Goal: Task Accomplishment & Management: Complete application form

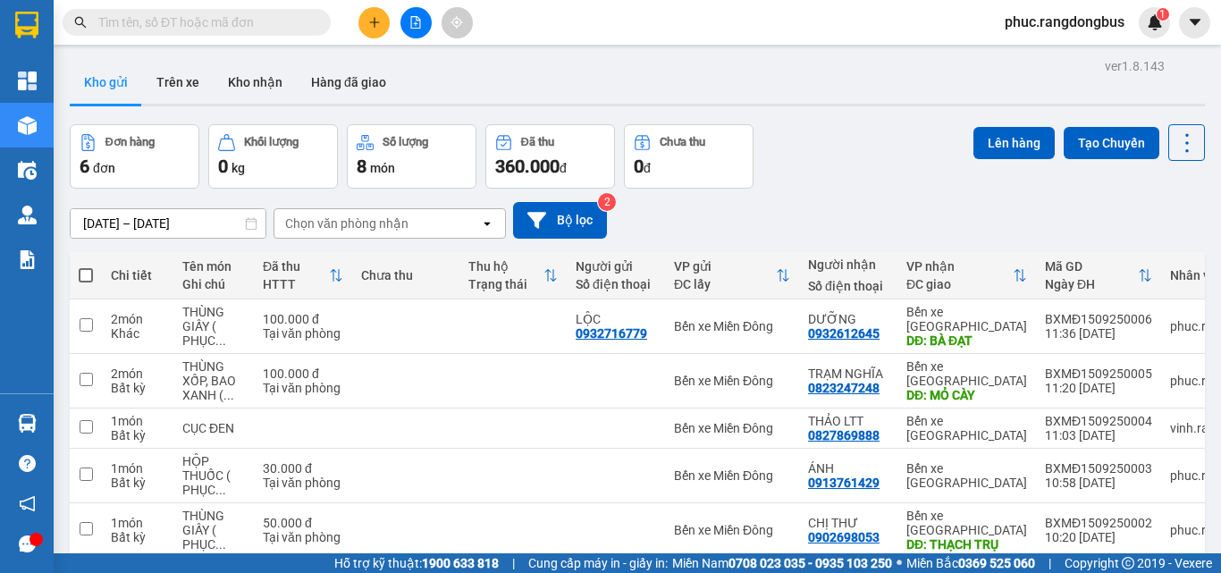
click at [376, 12] on button at bounding box center [374, 22] width 31 height 31
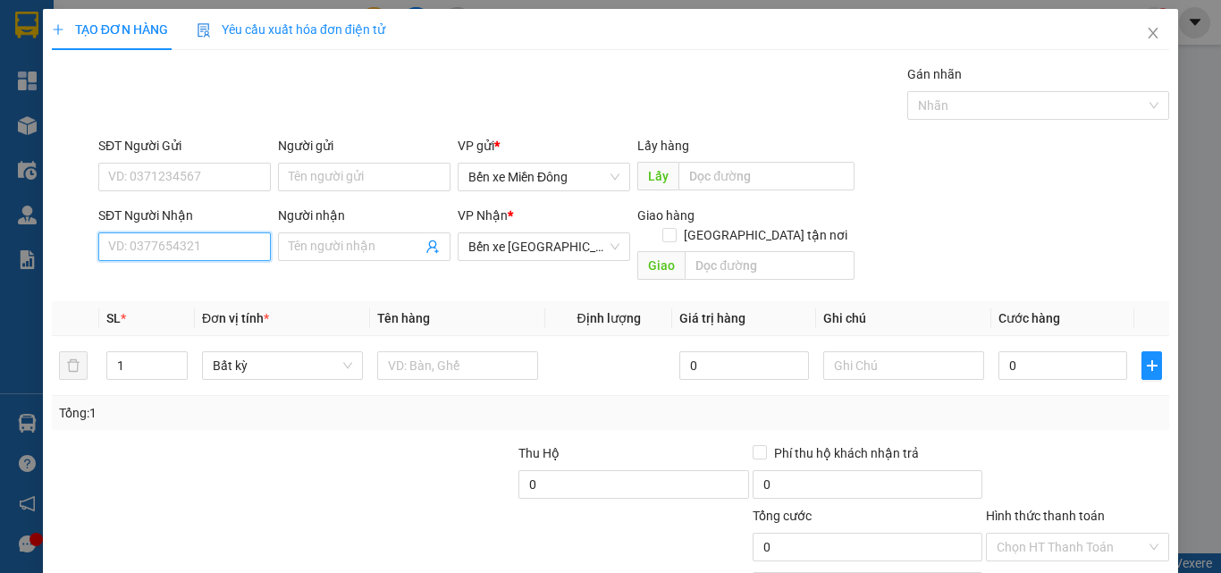
click at [254, 244] on input "SĐT Người Nhận" at bounding box center [184, 246] width 173 height 29
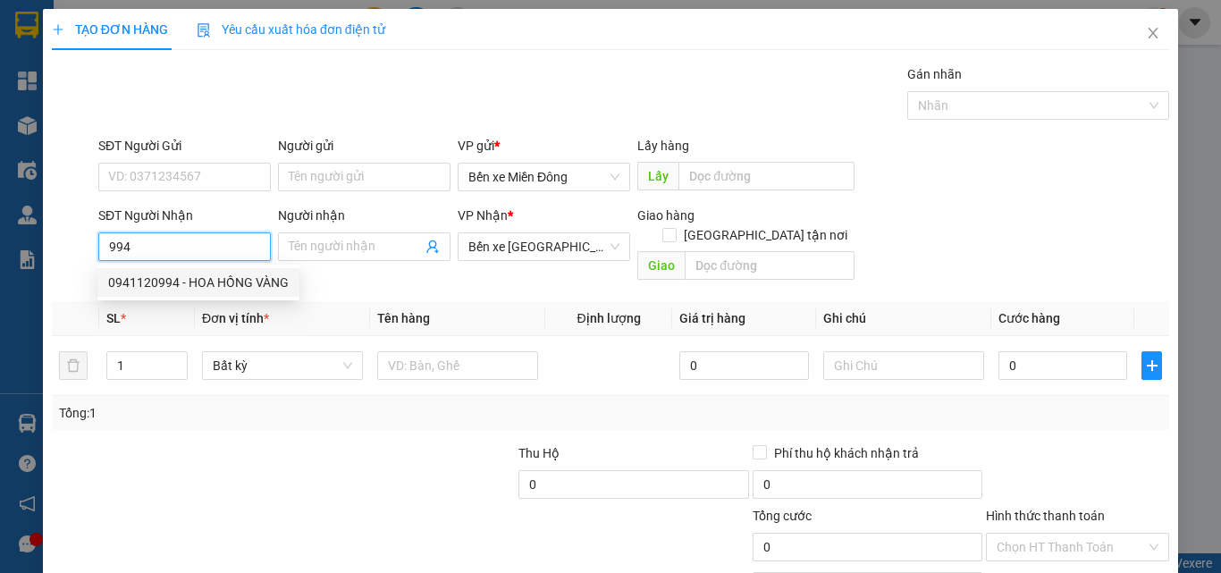
click at [218, 289] on div "0941120994 - HOA HỒNG VÀNG" at bounding box center [198, 283] width 181 height 20
type input "0941120994"
type input "HOA HỒNG VÀNG"
type input "130.000"
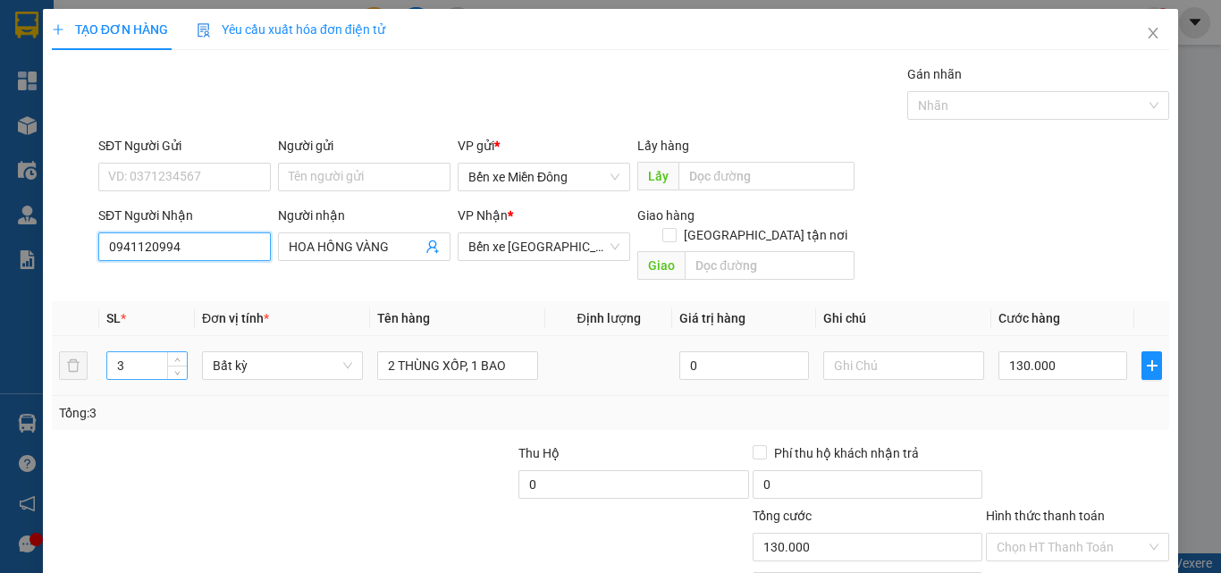
type input "0941120994"
click at [154, 352] on input "3" at bounding box center [147, 365] width 80 height 27
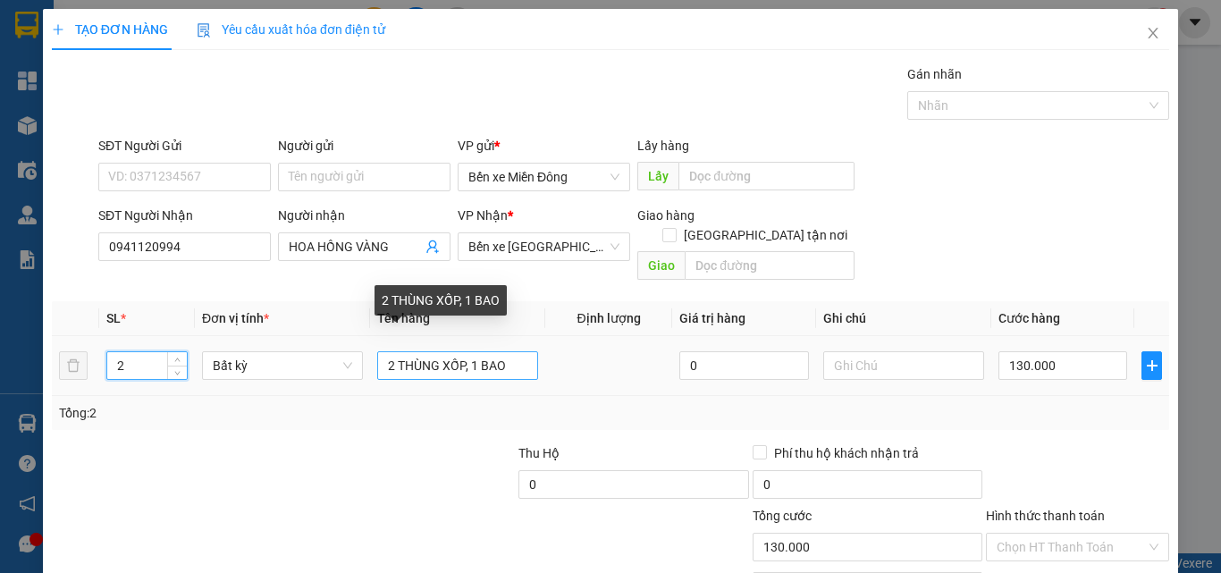
type input "2"
click at [512, 351] on input "2 THÙNG XỐP, 1 BAO" at bounding box center [457, 365] width 161 height 29
type input "0"
type input "2 THÙNG XỐP, [DATE]"
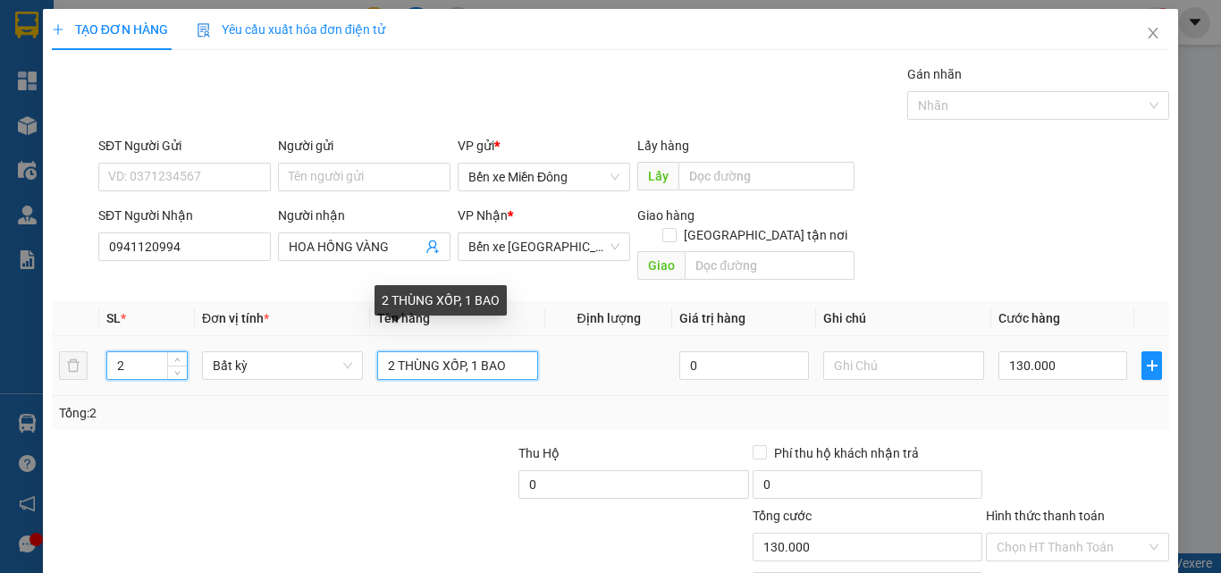
type input "0"
type input "2"
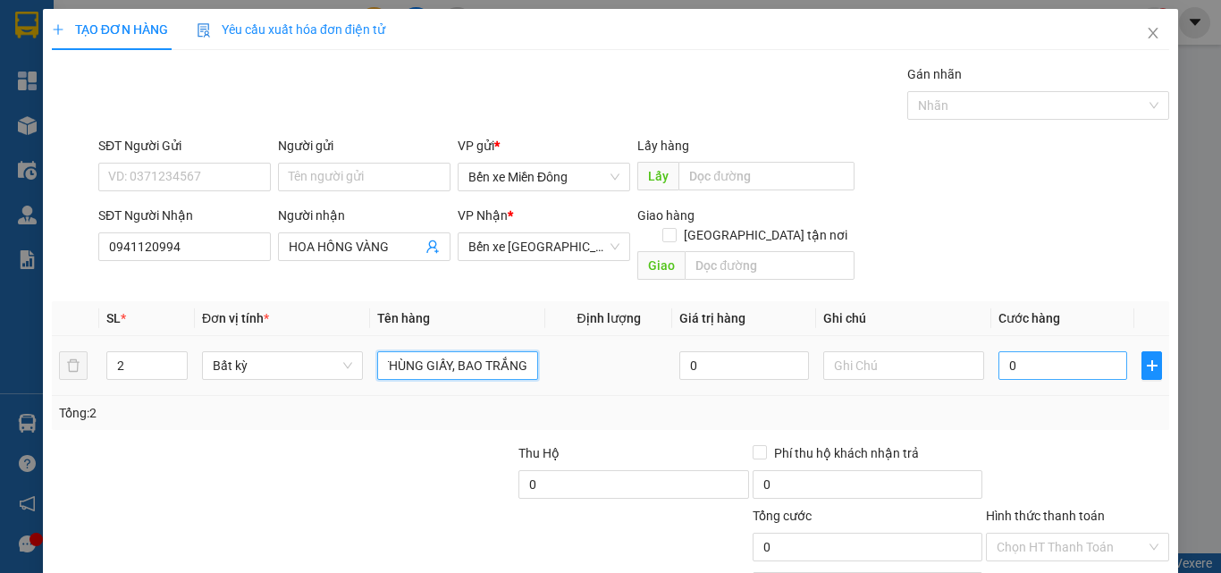
type input "THÙNG GIẤY, BAO TRẮNG"
click at [1082, 351] on input "0" at bounding box center [1063, 365] width 129 height 29
type input "8"
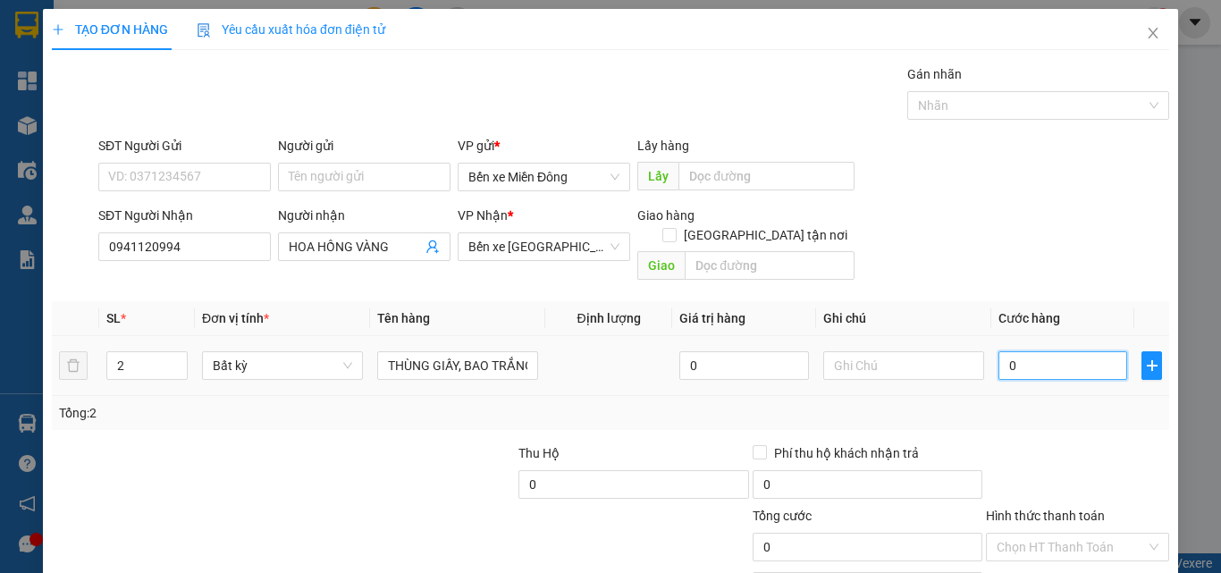
type input "8"
type input "80"
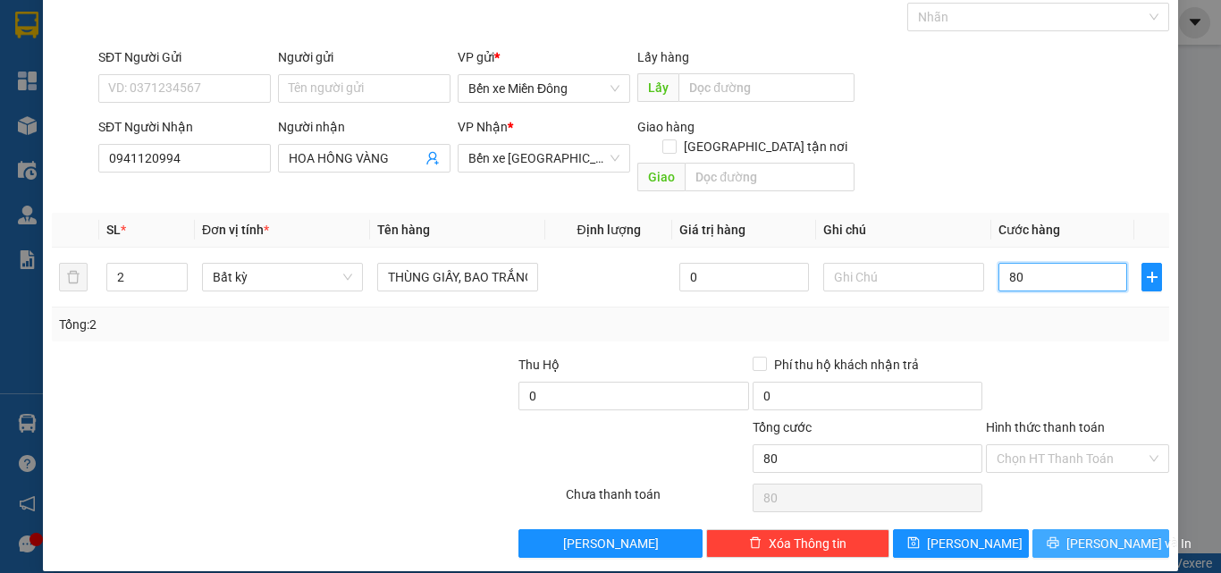
type input "80"
type input "80.000"
click at [1059, 536] on icon "printer" at bounding box center [1053, 542] width 13 height 13
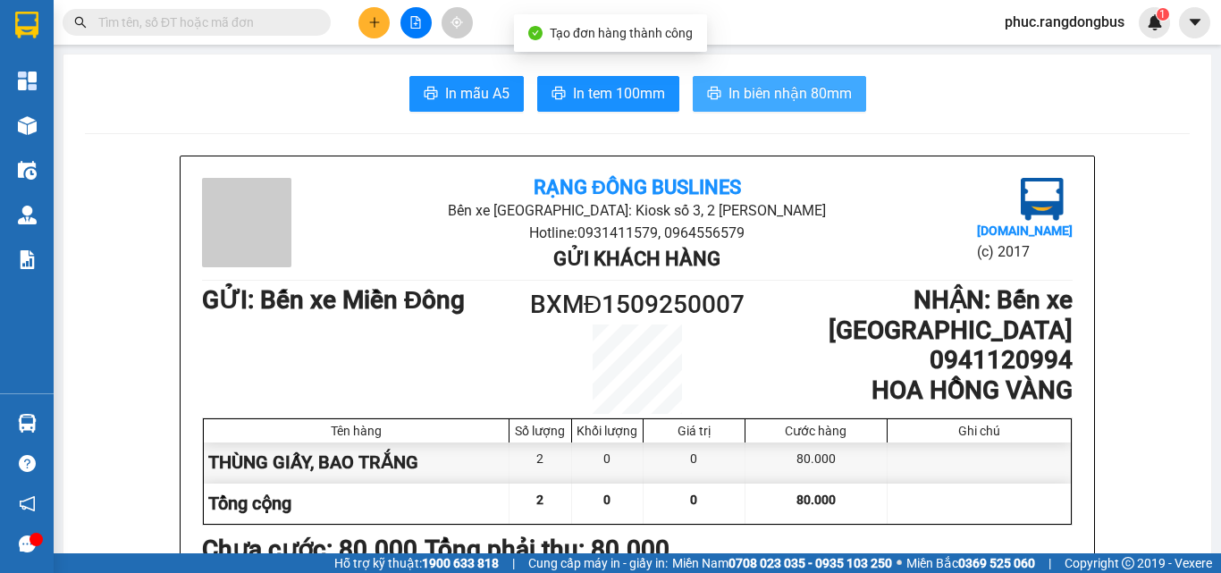
click at [777, 96] on span "In biên nhận 80mm" at bounding box center [790, 93] width 123 height 22
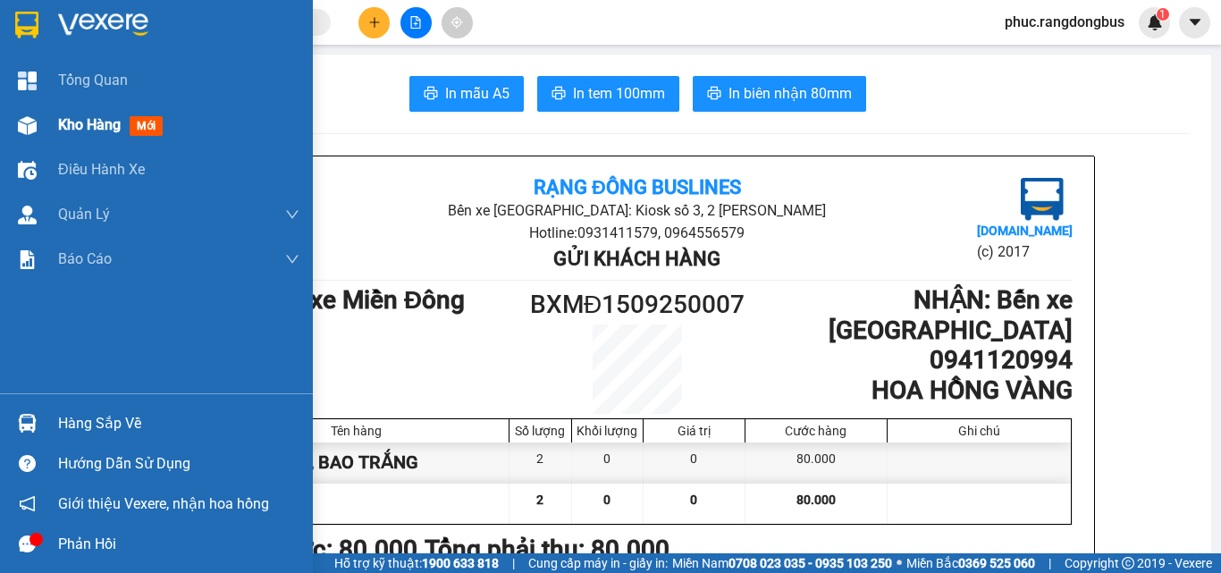
click at [139, 118] on span "mới" at bounding box center [146, 126] width 33 height 20
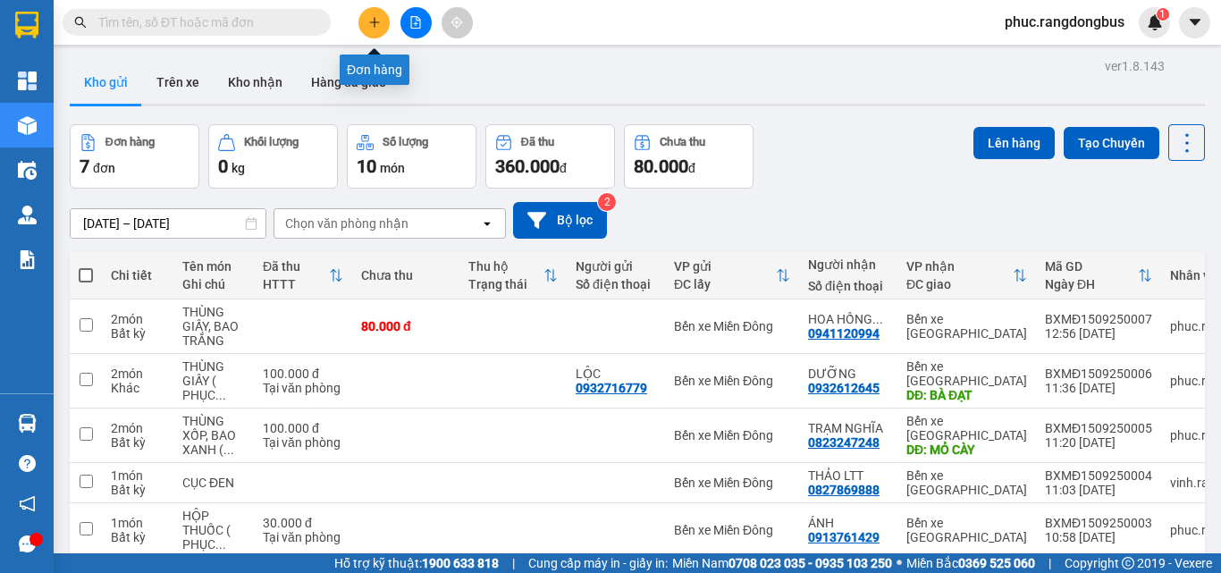
click at [384, 26] on button at bounding box center [374, 22] width 31 height 31
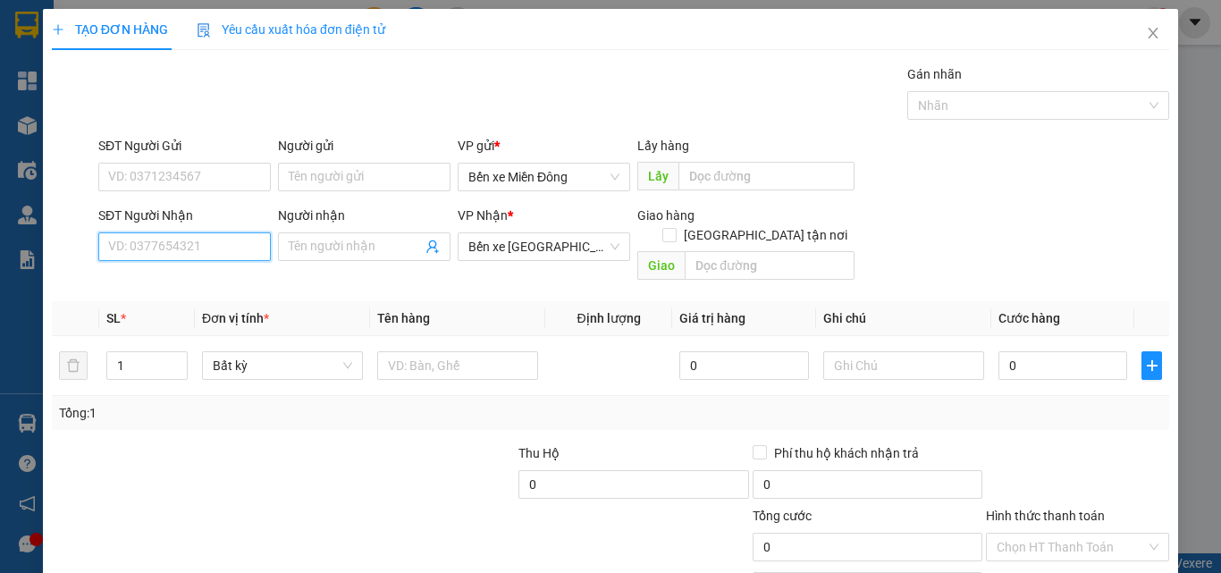
drag, startPoint x: 197, startPoint y: 249, endPoint x: 183, endPoint y: 191, distance: 59.6
click at [194, 229] on div "SĐT Người Nhận VD: 0377654321" at bounding box center [184, 237] width 173 height 63
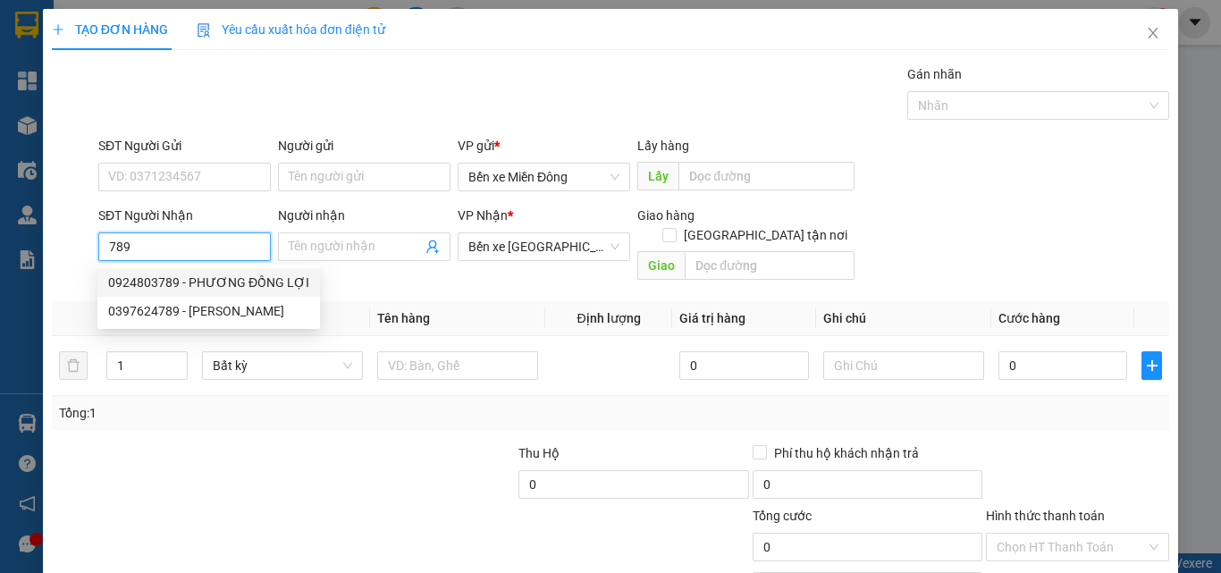
click at [187, 287] on div "0924803789 - PHƯƠNG ĐỒNG LỢI" at bounding box center [208, 283] width 201 height 20
type input "0924803789"
type input "PHƯƠNG ĐỒNG LỢI"
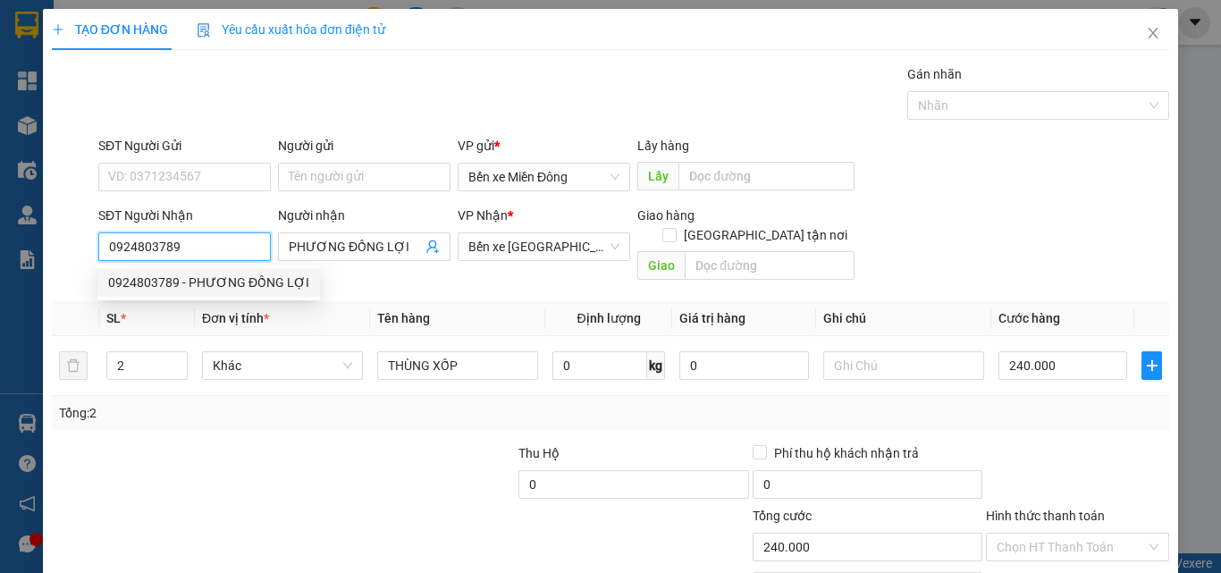
type input "240.000"
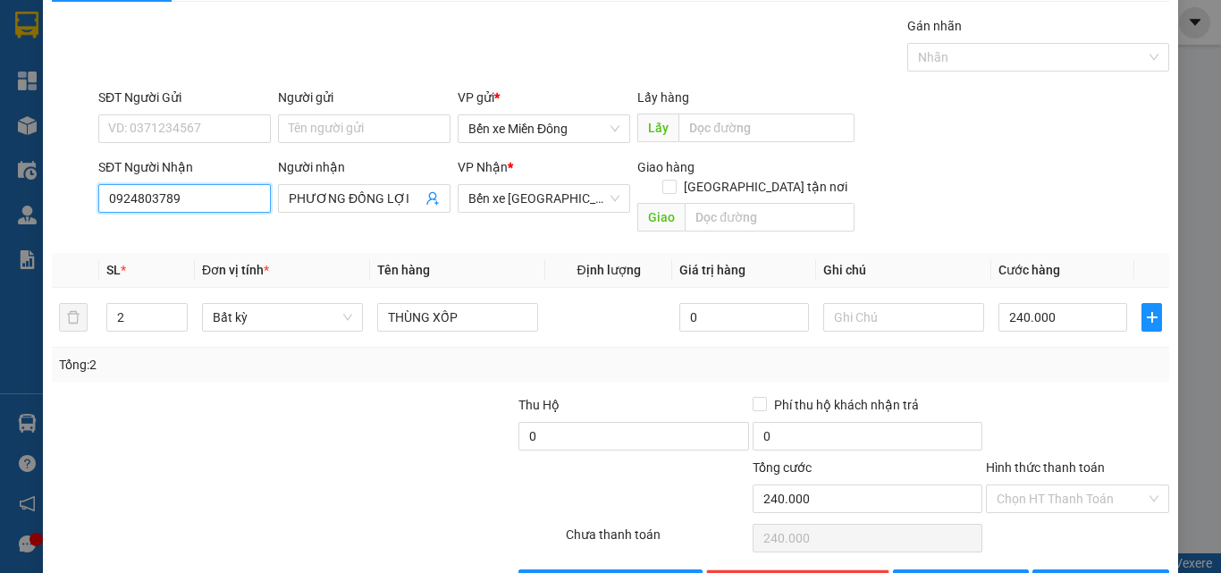
scroll to position [89, 0]
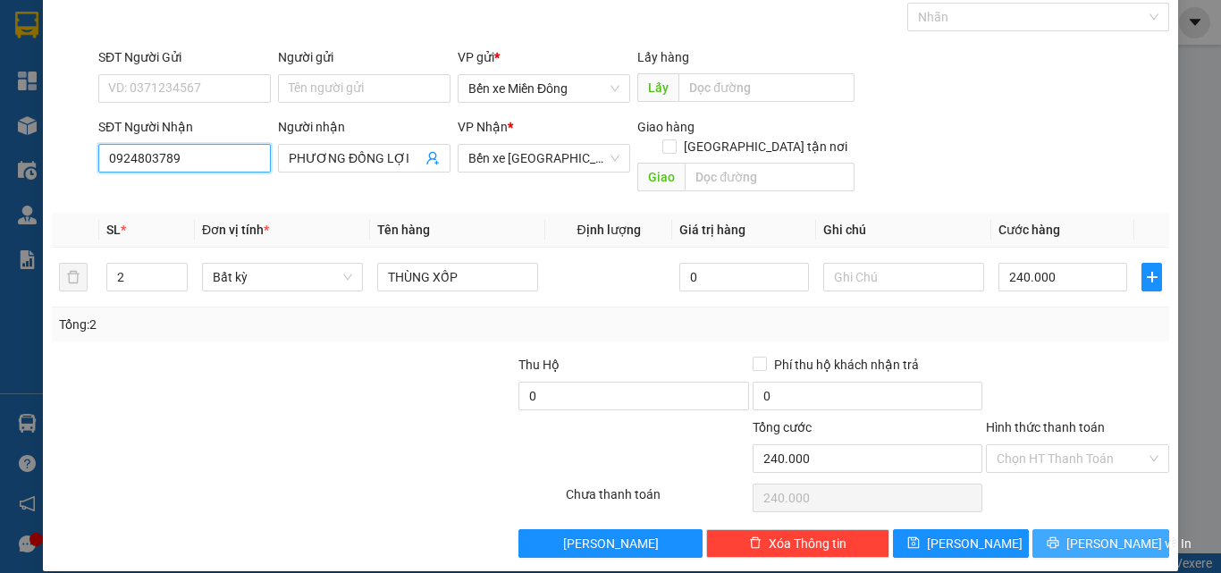
type input "0924803789"
click at [1092, 534] on button "[PERSON_NAME] và In" at bounding box center [1101, 543] width 137 height 29
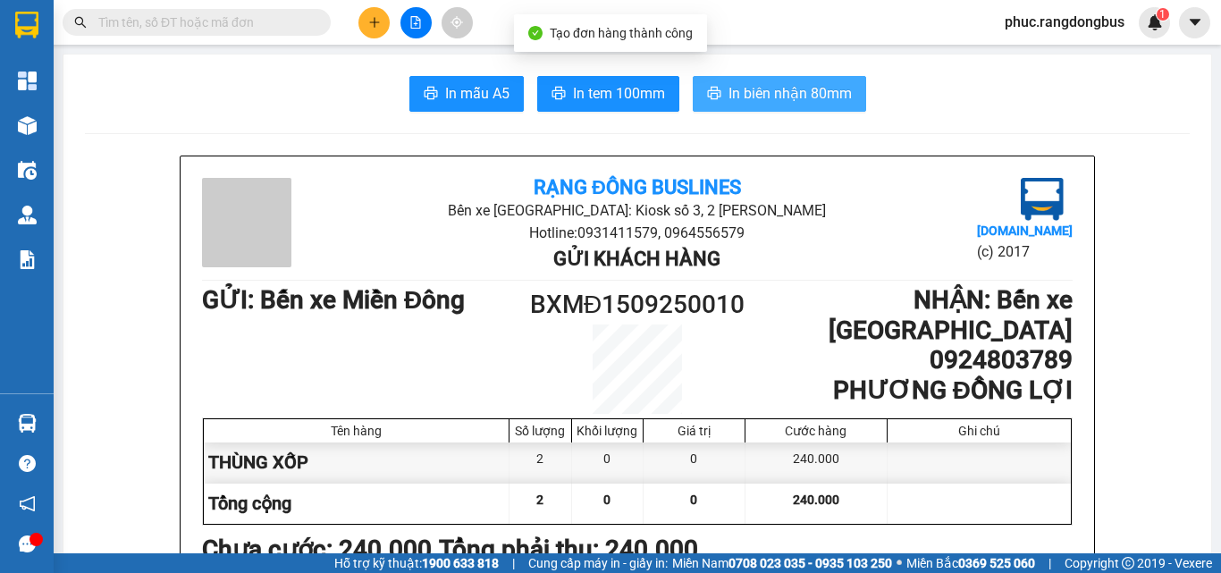
click at [823, 96] on span "In biên nhận 80mm" at bounding box center [790, 93] width 123 height 22
